Goal: Find contact information: Find contact information

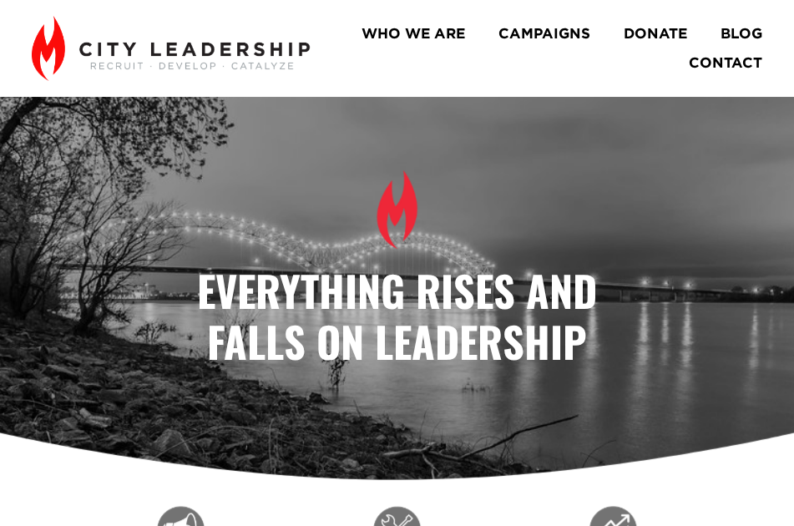
click at [742, 64] on link "CONTACT" at bounding box center [725, 62] width 73 height 28
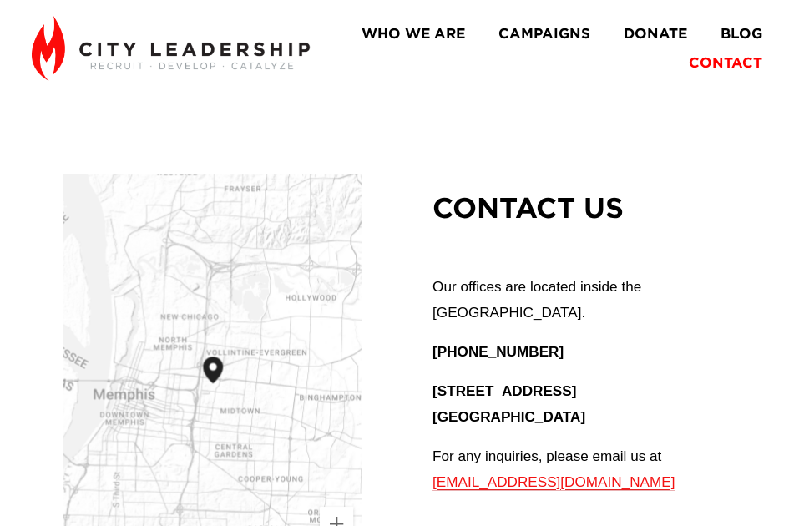
click at [371, 34] on link "WHO WE ARE" at bounding box center [412, 34] width 103 height 28
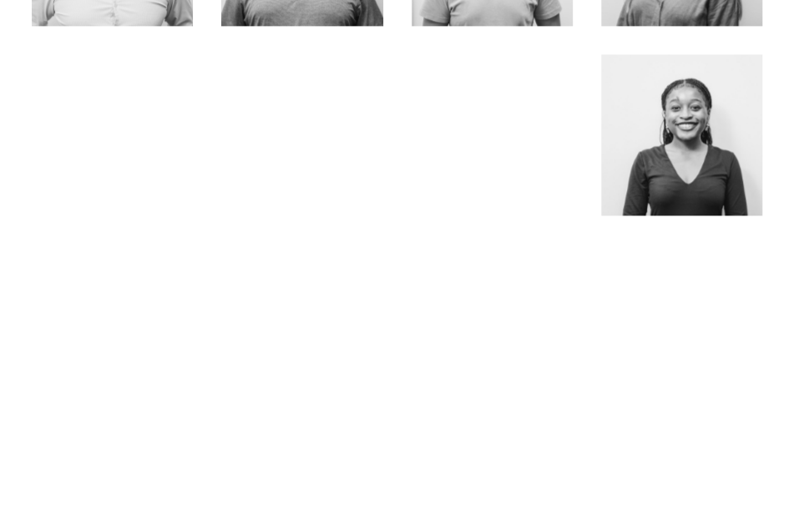
scroll to position [584, 0]
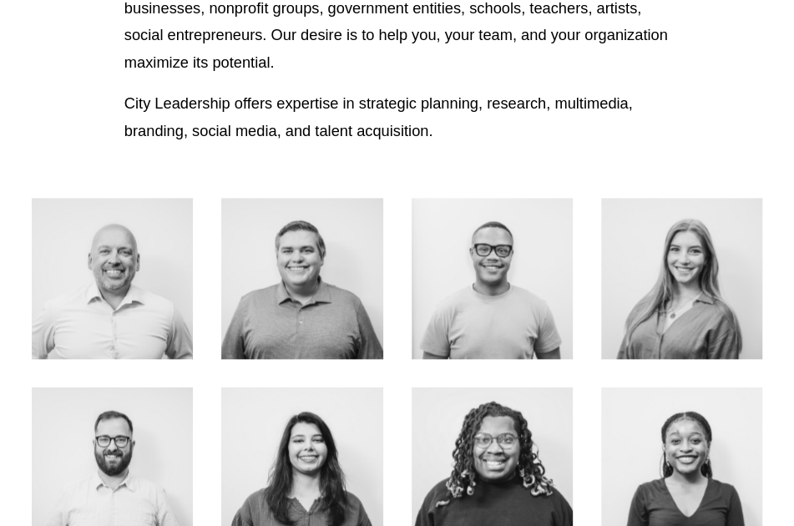
click at [270, 306] on link "ABOUT ME" at bounding box center [301, 335] width 113 height 59
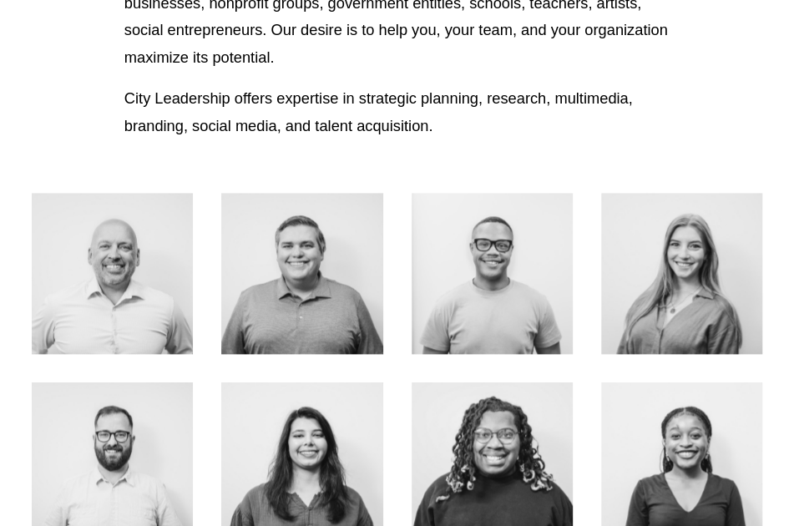
scroll to position [501, 0]
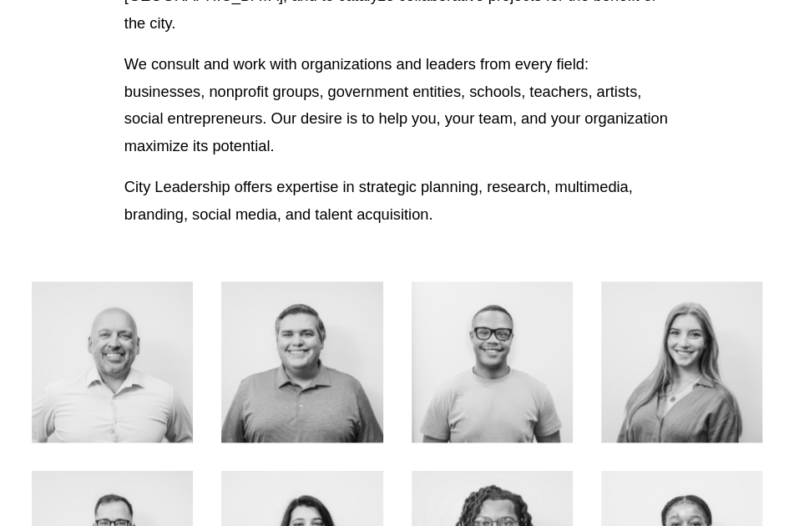
click at [696, 390] on link "ABOUT ME" at bounding box center [681, 419] width 113 height 59
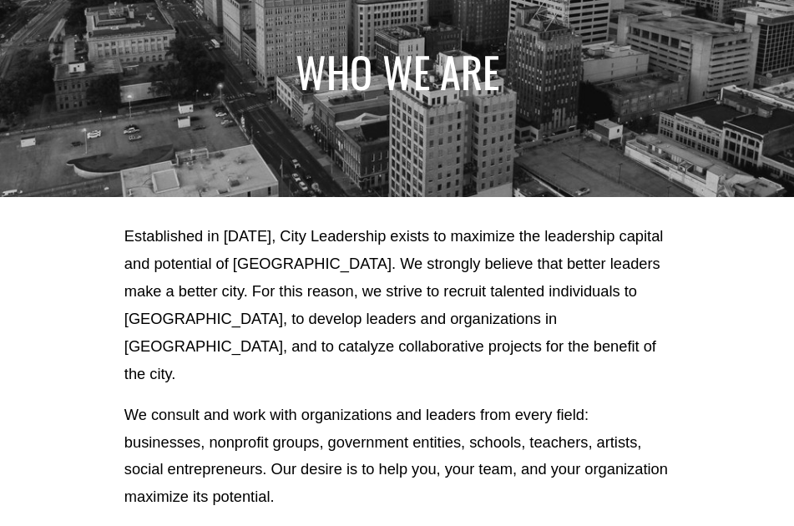
scroll to position [0, 0]
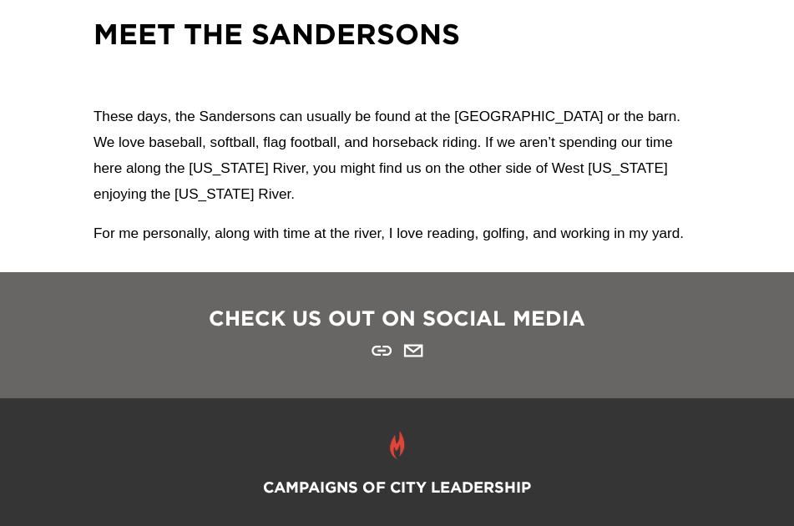
scroll to position [1720, 0]
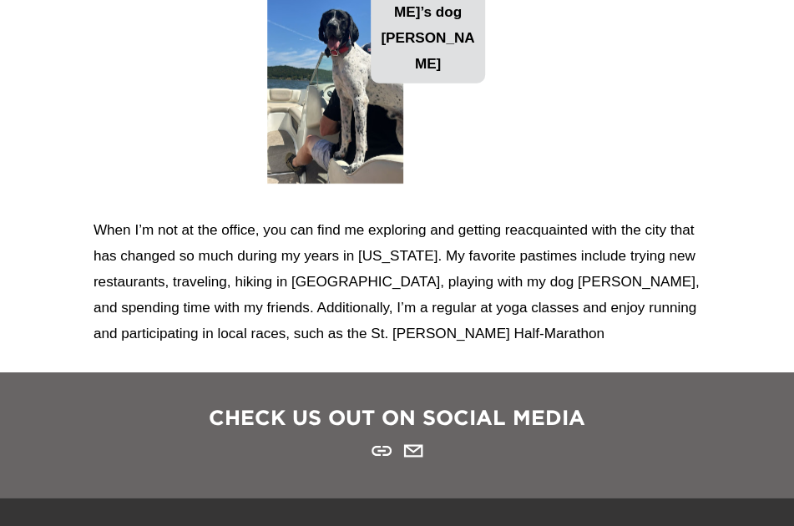
scroll to position [1753, 0]
